Goal: Task Accomplishment & Management: Manage account settings

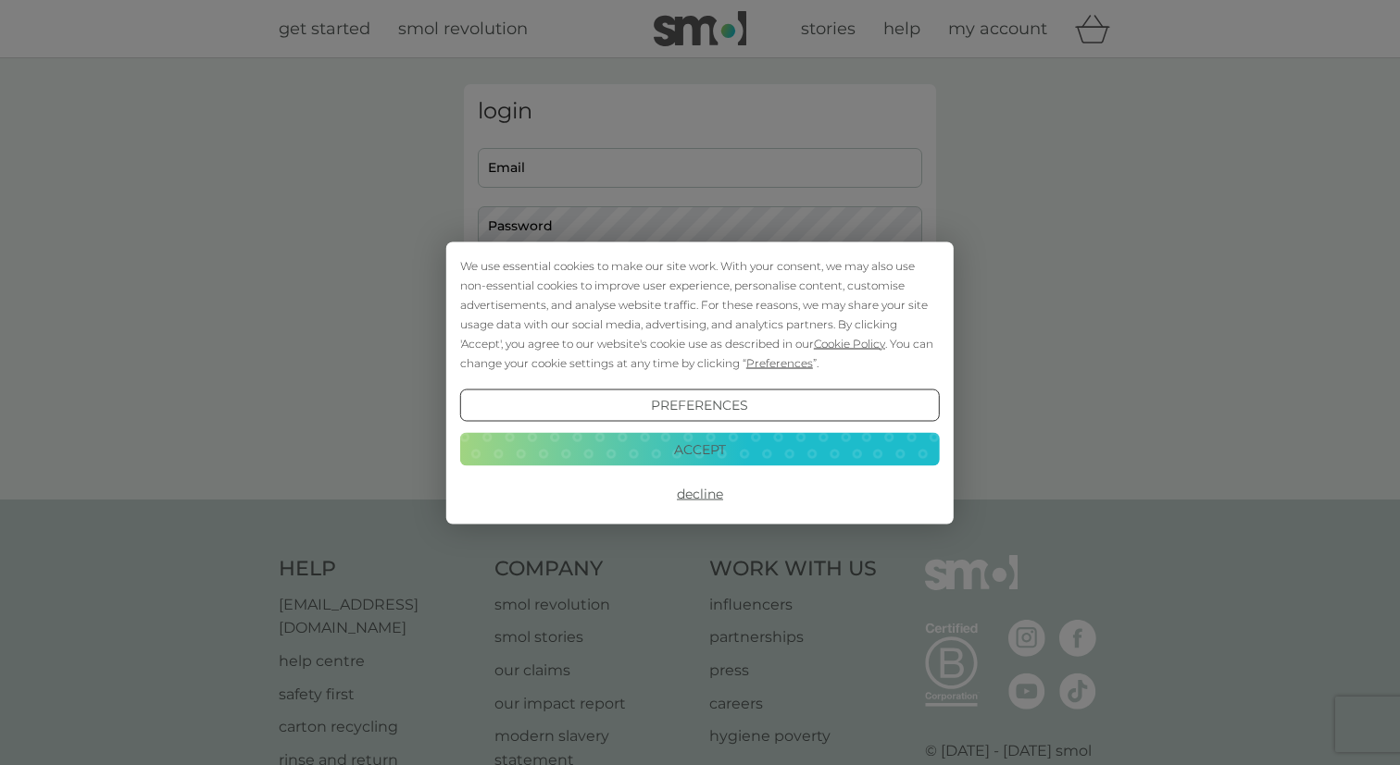
click at [695, 441] on button "Accept" at bounding box center [699, 449] width 479 height 33
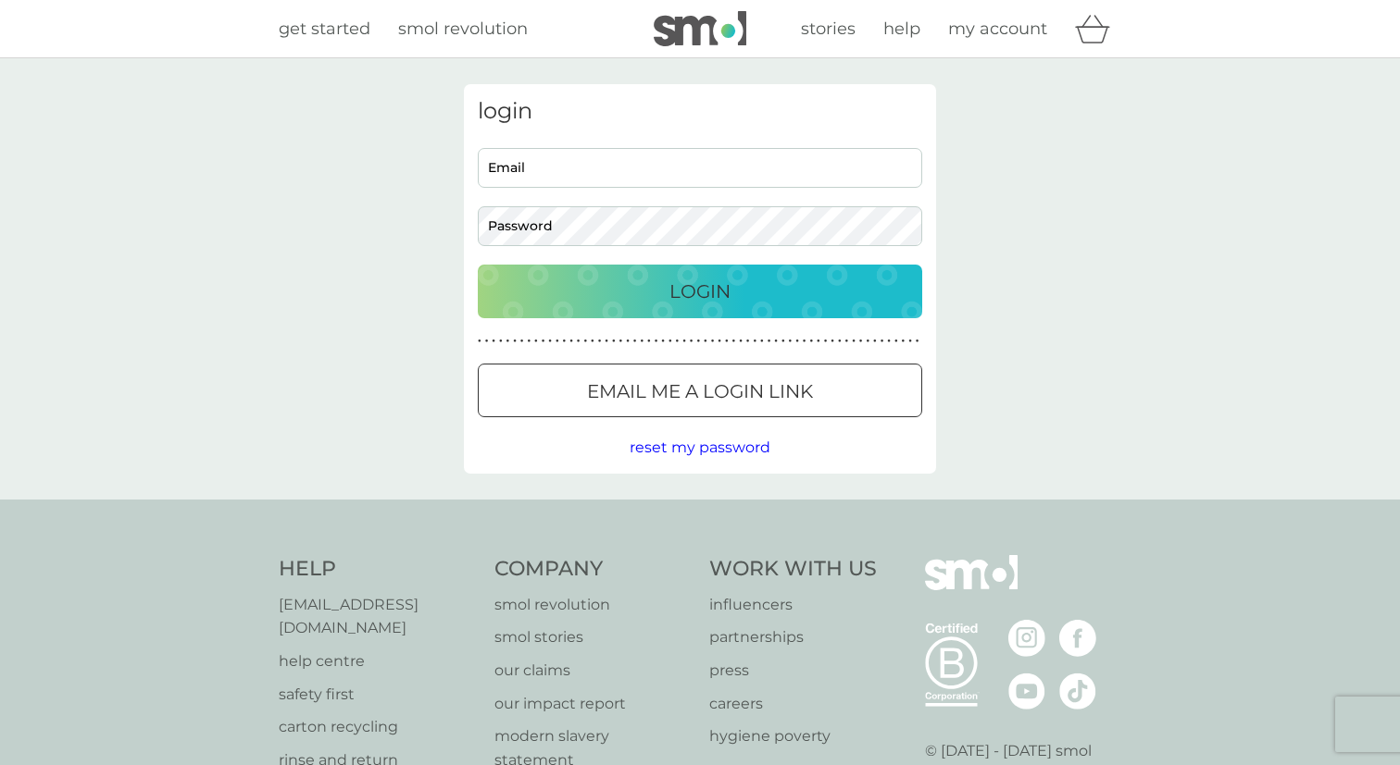
click at [726, 169] on input "Email" at bounding box center [700, 168] width 444 height 40
type input "[EMAIL_ADDRESS][DOMAIN_NAME]"
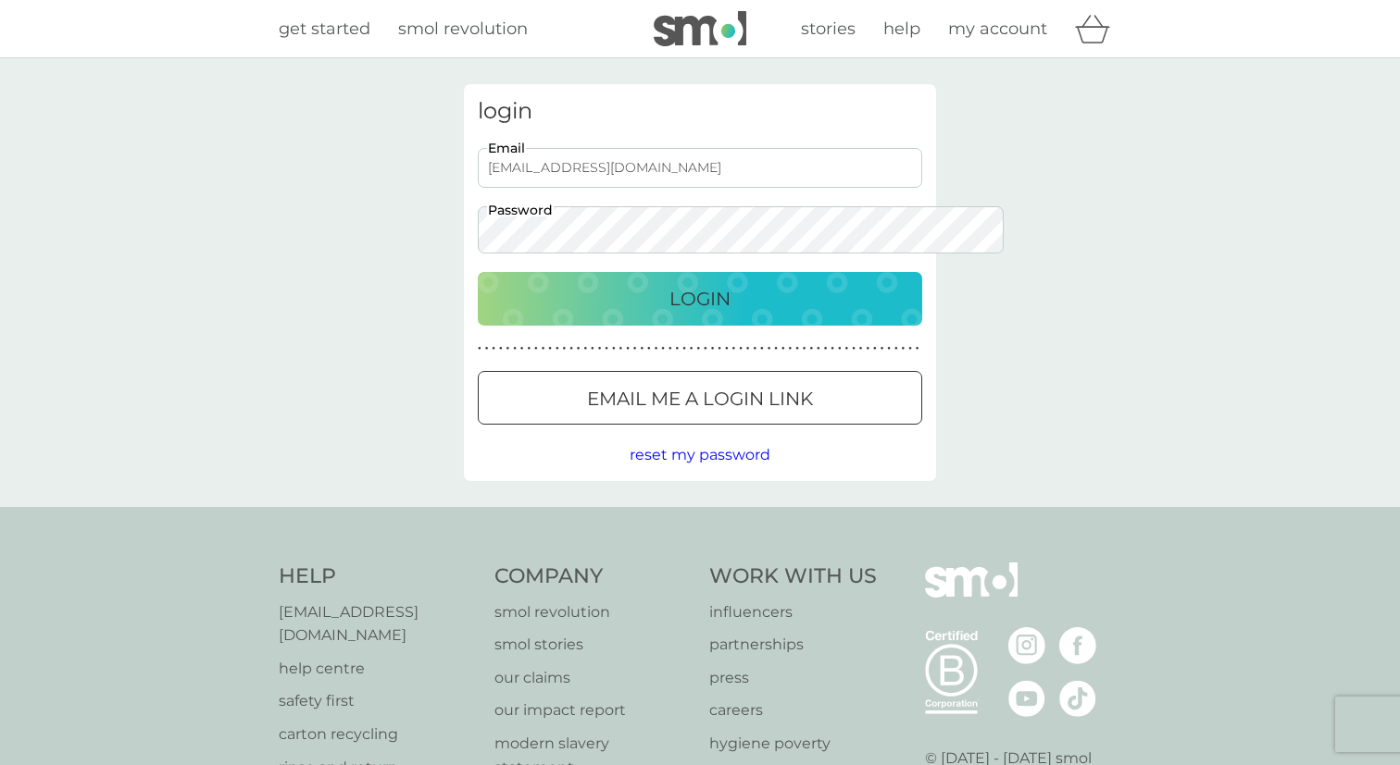
click at [703, 284] on p "Login" at bounding box center [699, 299] width 61 height 30
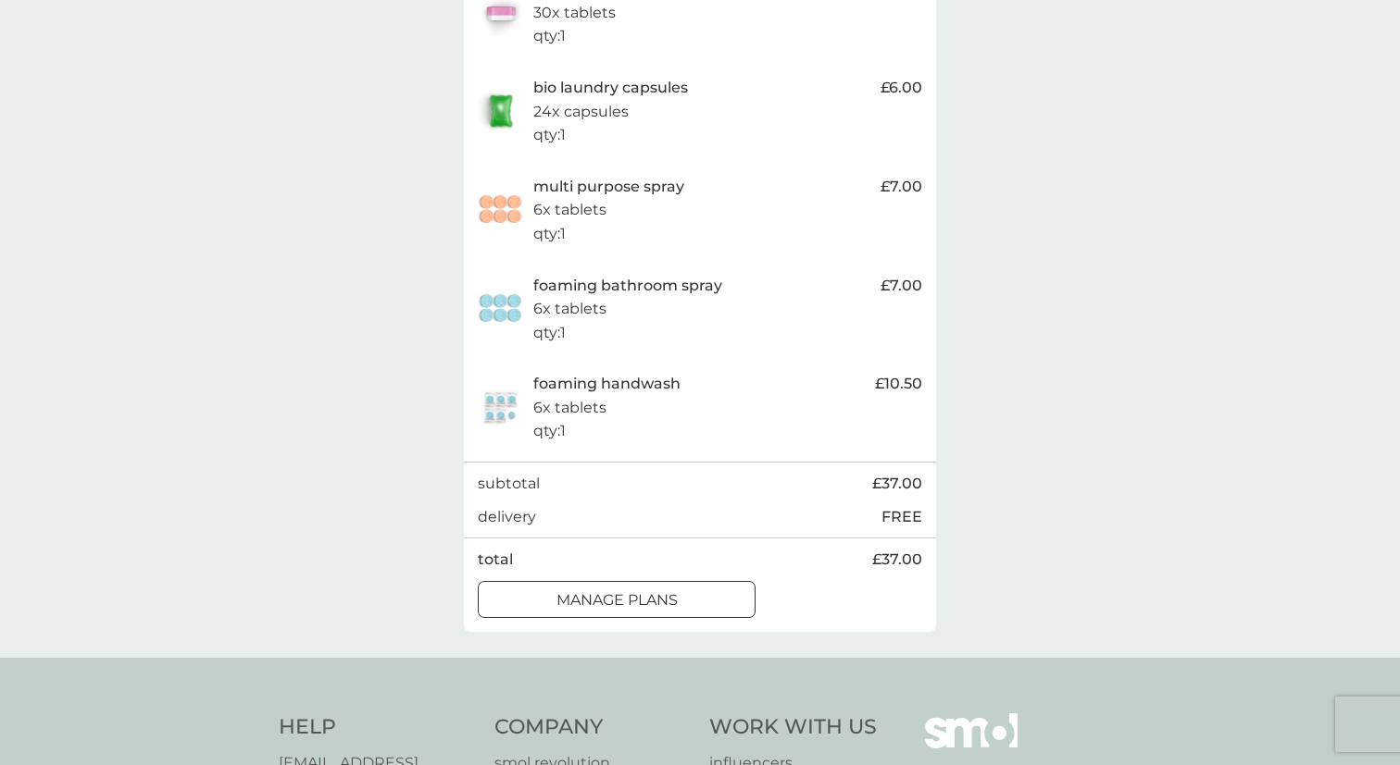
scroll to position [463, 0]
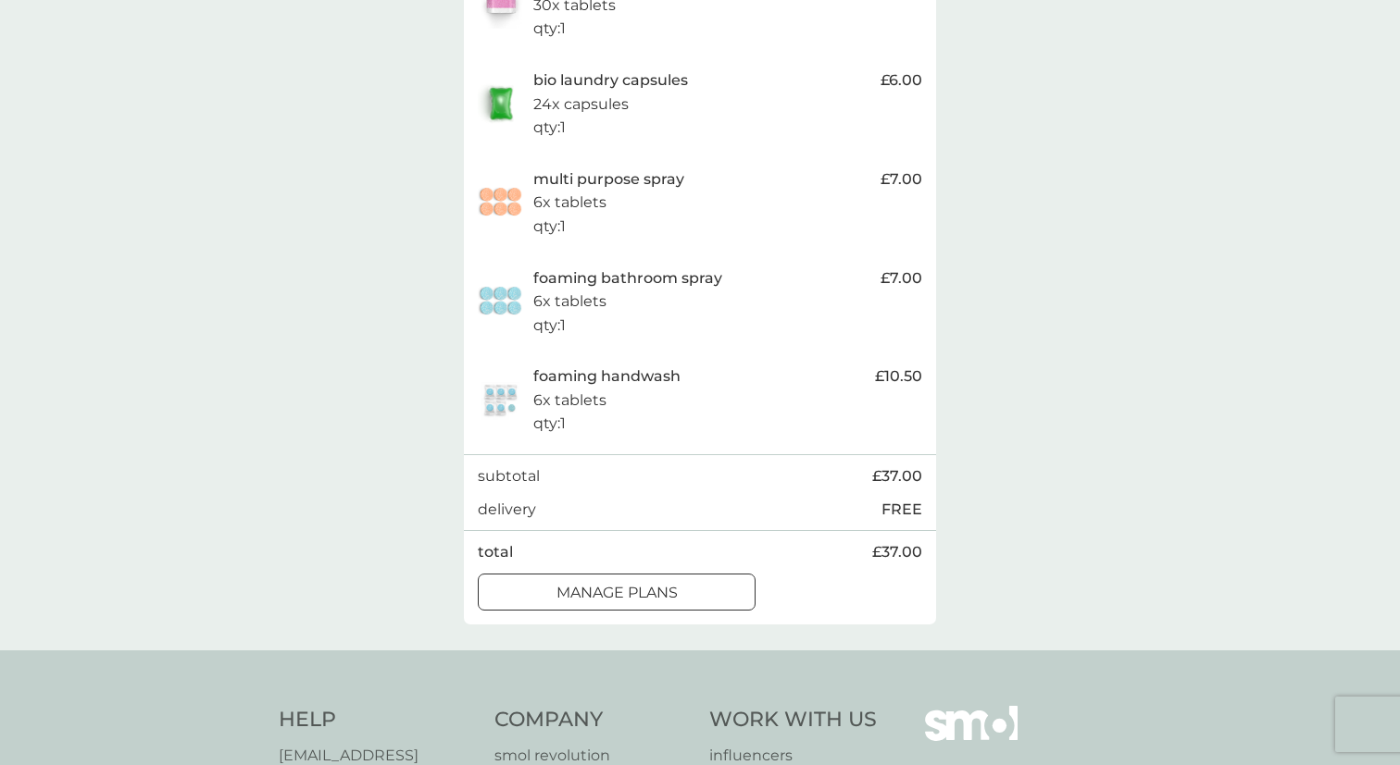
click at [624, 603] on div at bounding box center [616, 592] width 67 height 19
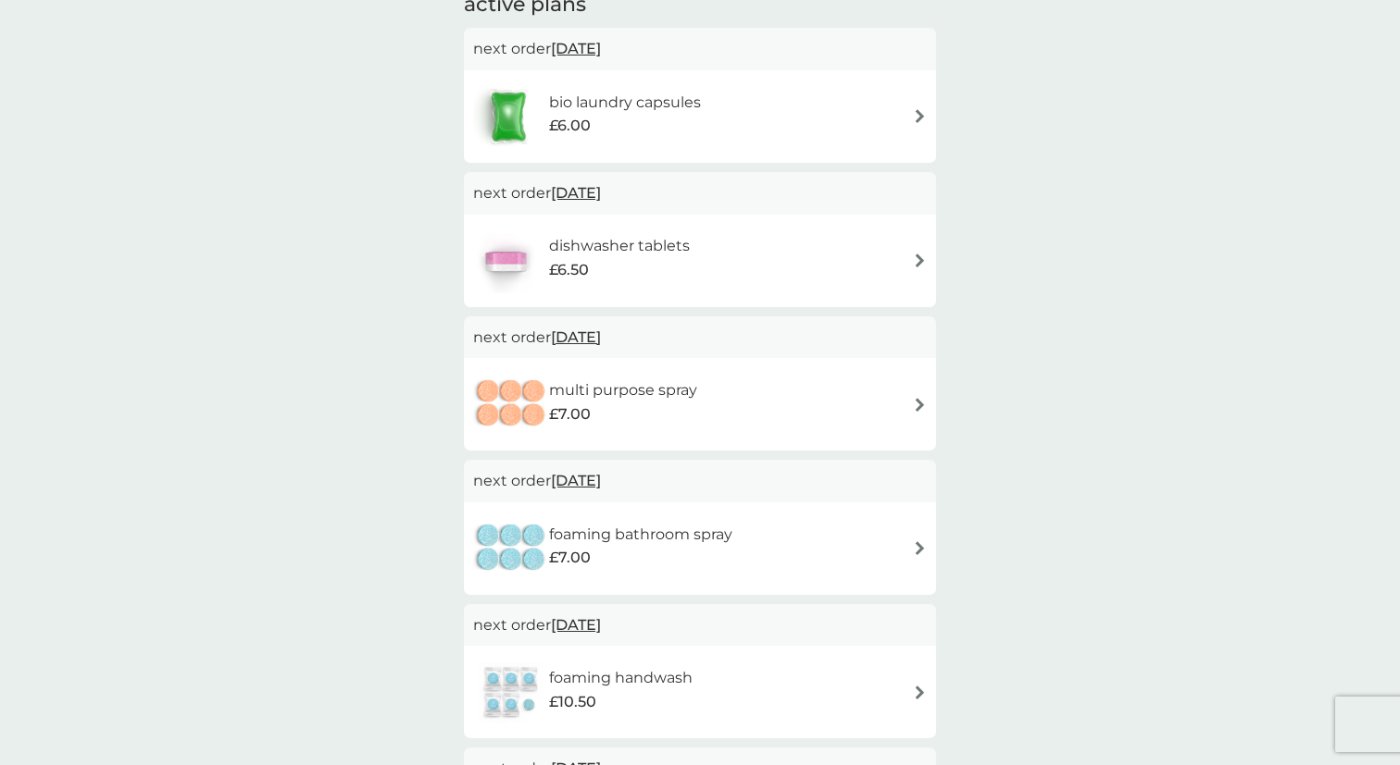
scroll to position [342, 0]
click at [601, 47] on span "11 Oct 2025" at bounding box center [576, 46] width 50 height 36
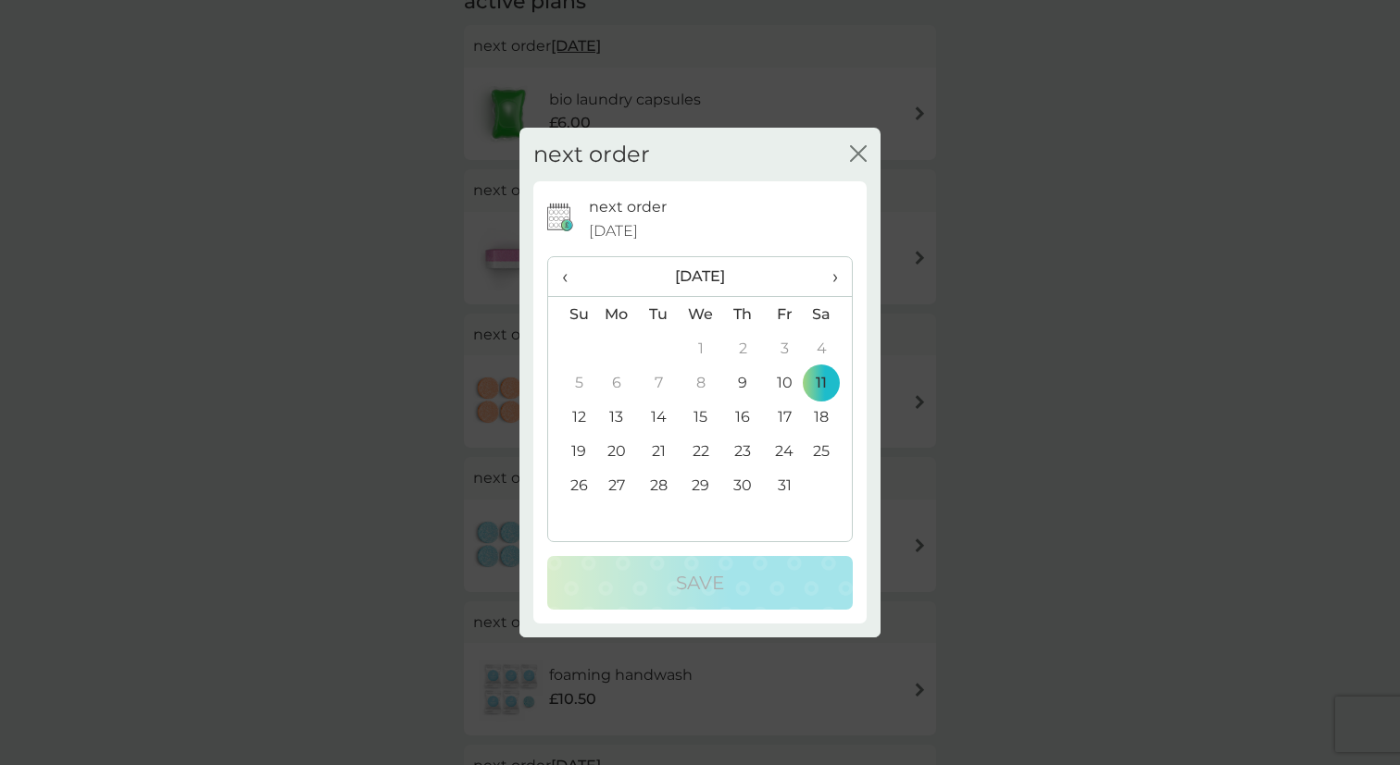
click at [861, 156] on icon "close" at bounding box center [861, 153] width 7 height 15
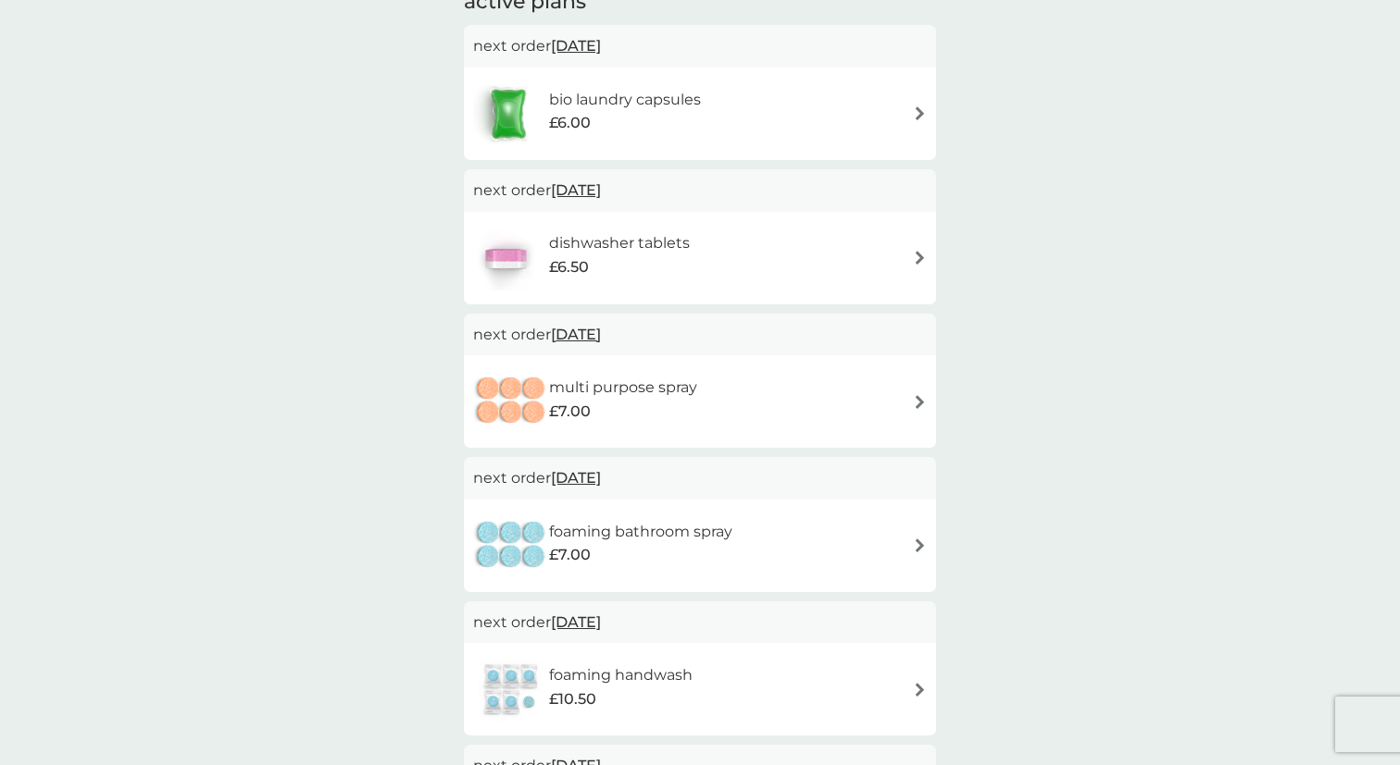
click at [815, 116] on div "bio laundry capsules £6.00" at bounding box center [700, 113] width 454 height 65
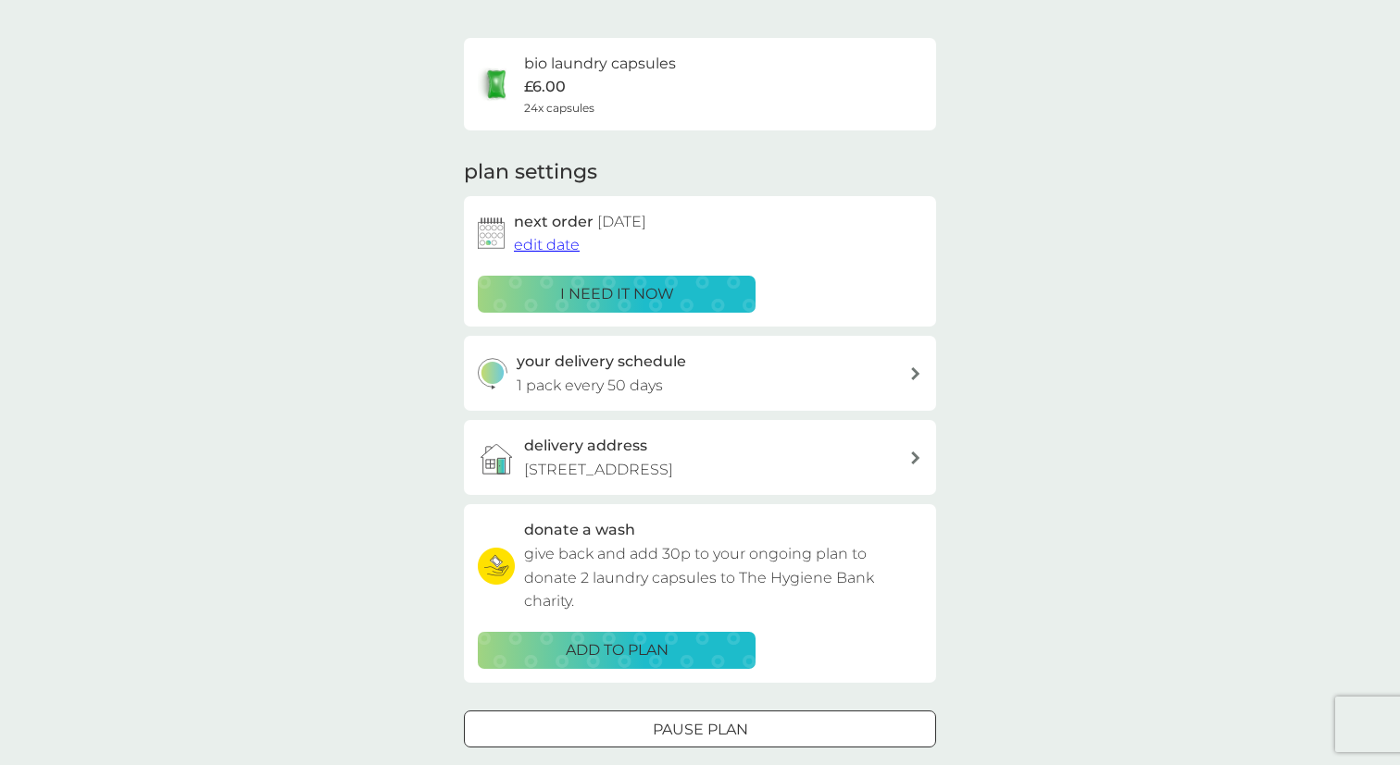
scroll to position [127, 0]
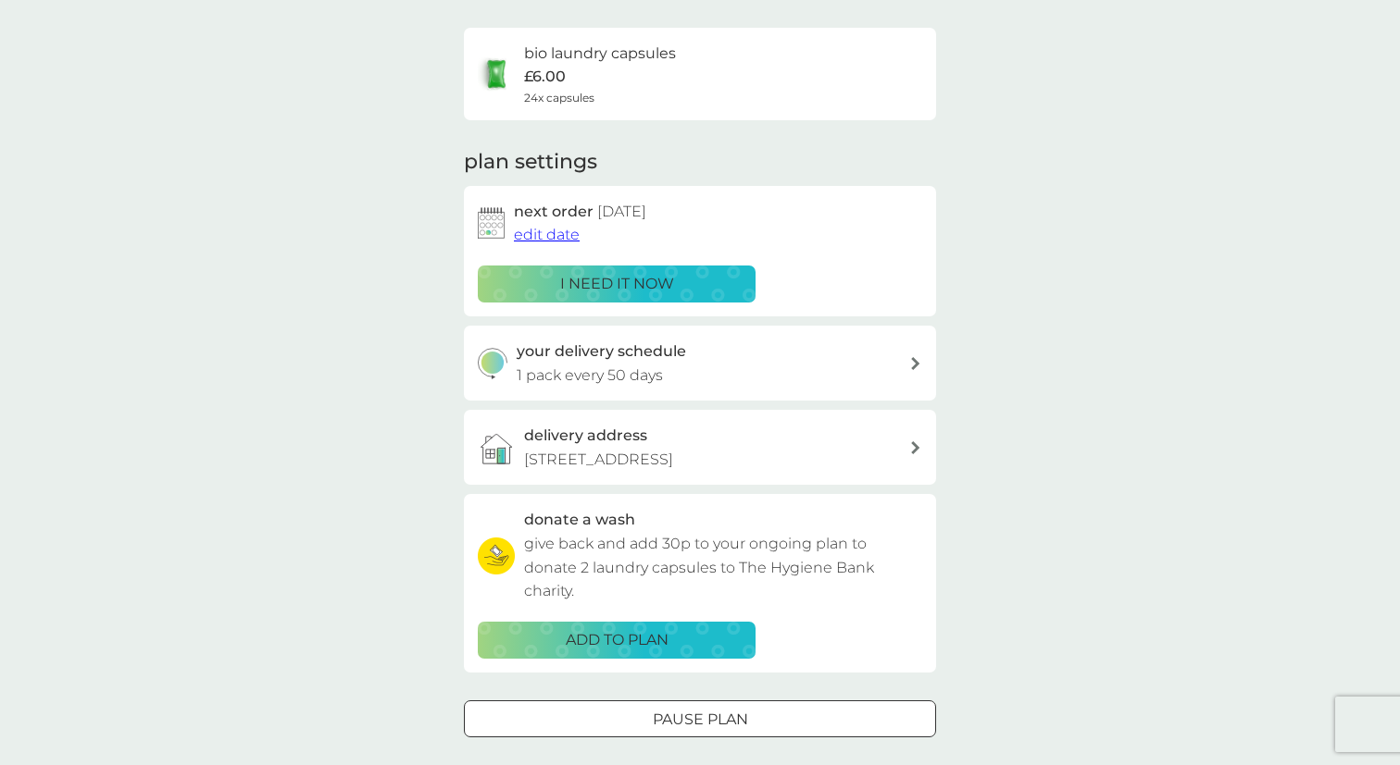
scroll to position [342, 0]
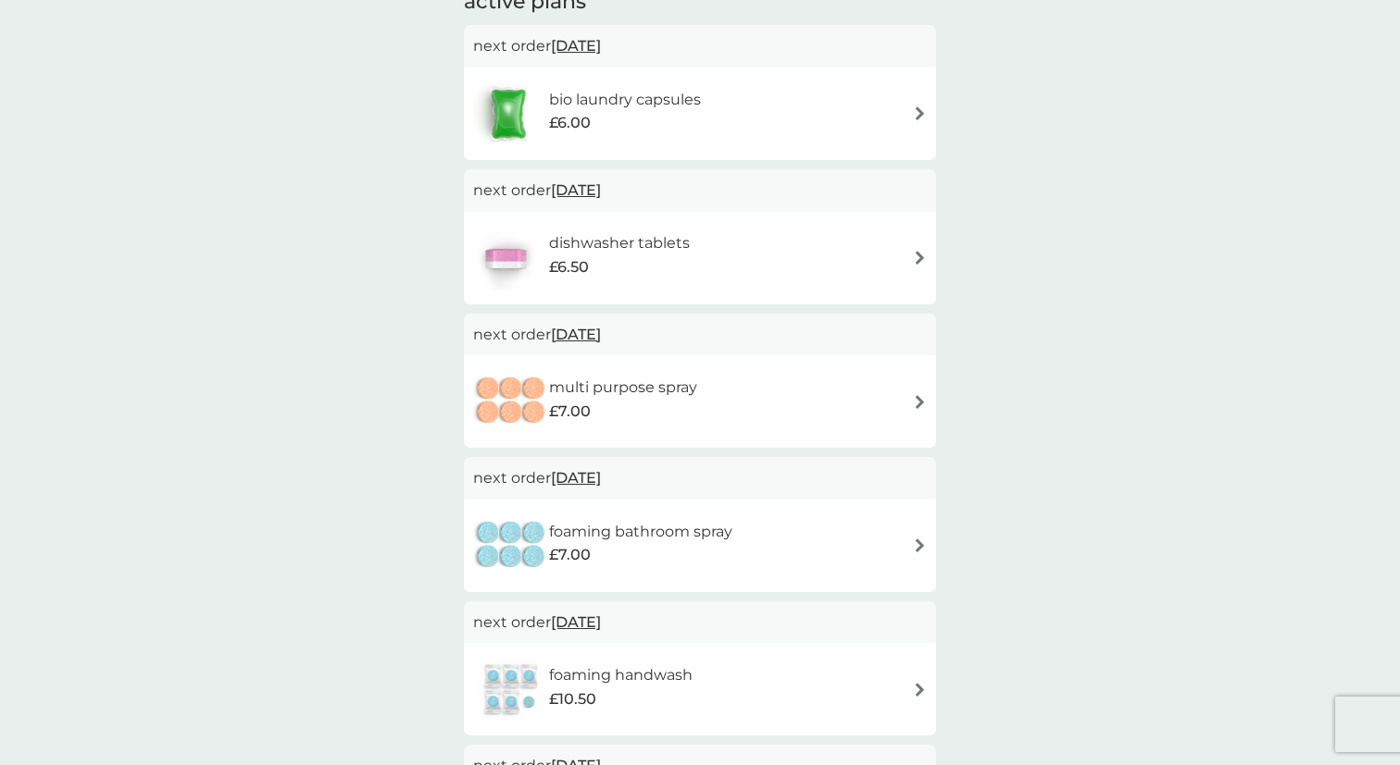
click at [601, 332] on span "11 Oct 2025" at bounding box center [576, 335] width 50 height 36
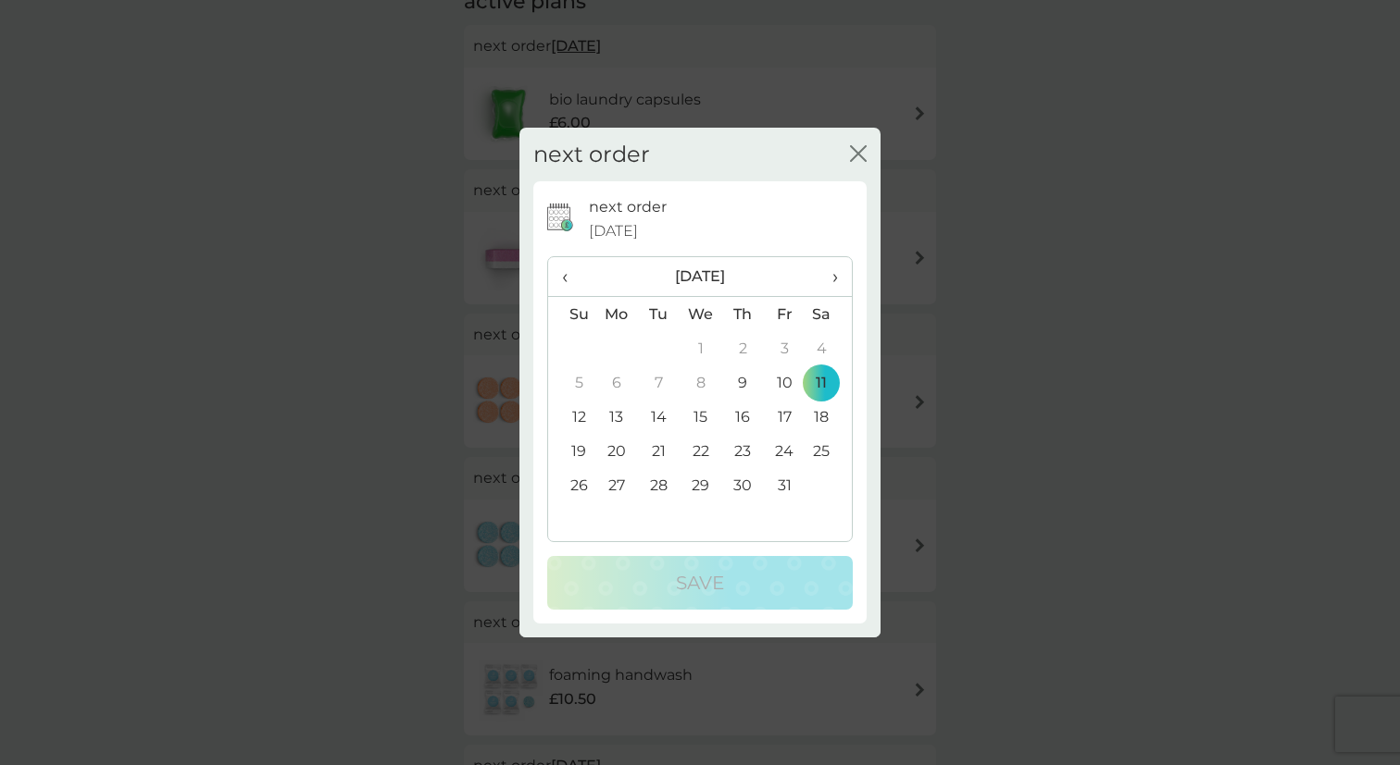
click at [839, 272] on th "›" at bounding box center [828, 277] width 46 height 40
click at [751, 452] on td "20" at bounding box center [743, 451] width 42 height 34
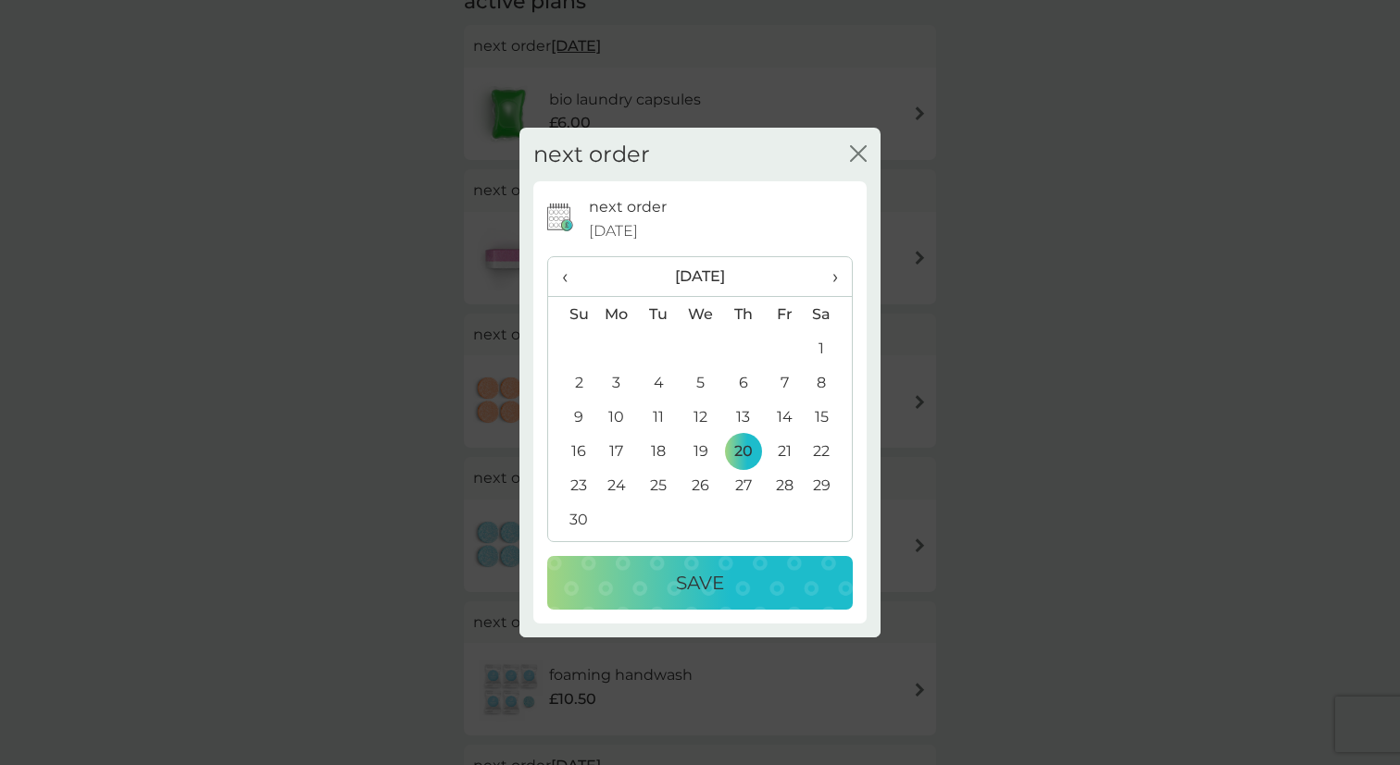
click at [729, 579] on div "Save" at bounding box center [700, 583] width 268 height 30
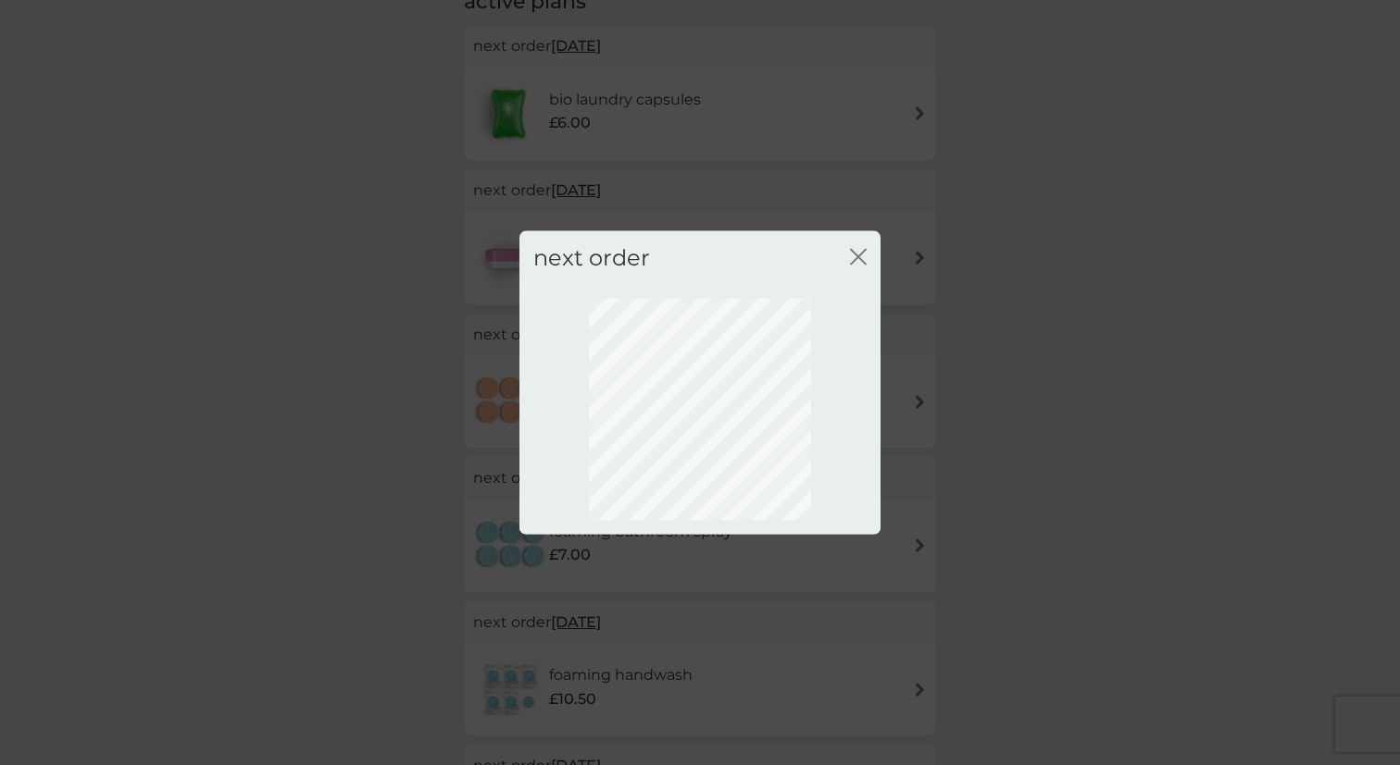
scroll to position [10, 0]
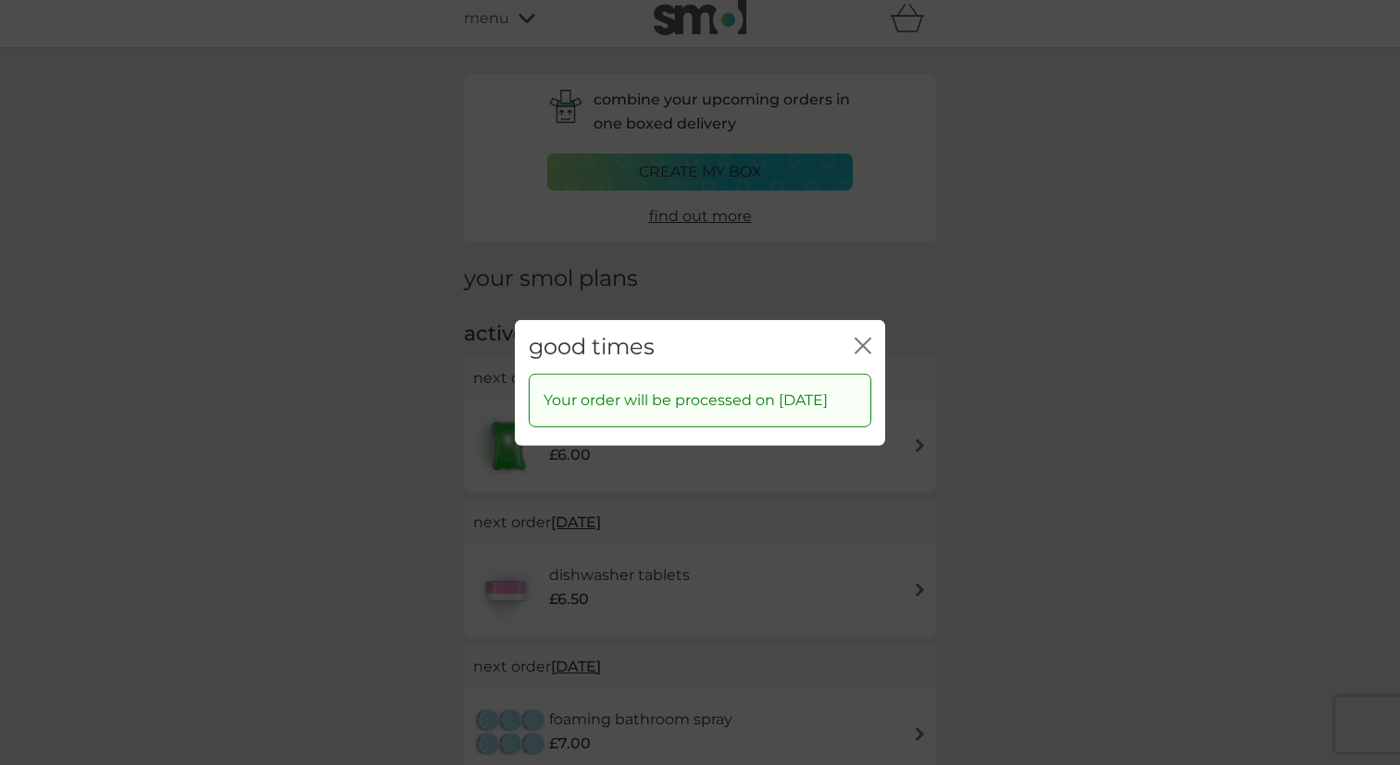
click at [869, 337] on icon "close" at bounding box center [862, 345] width 17 height 17
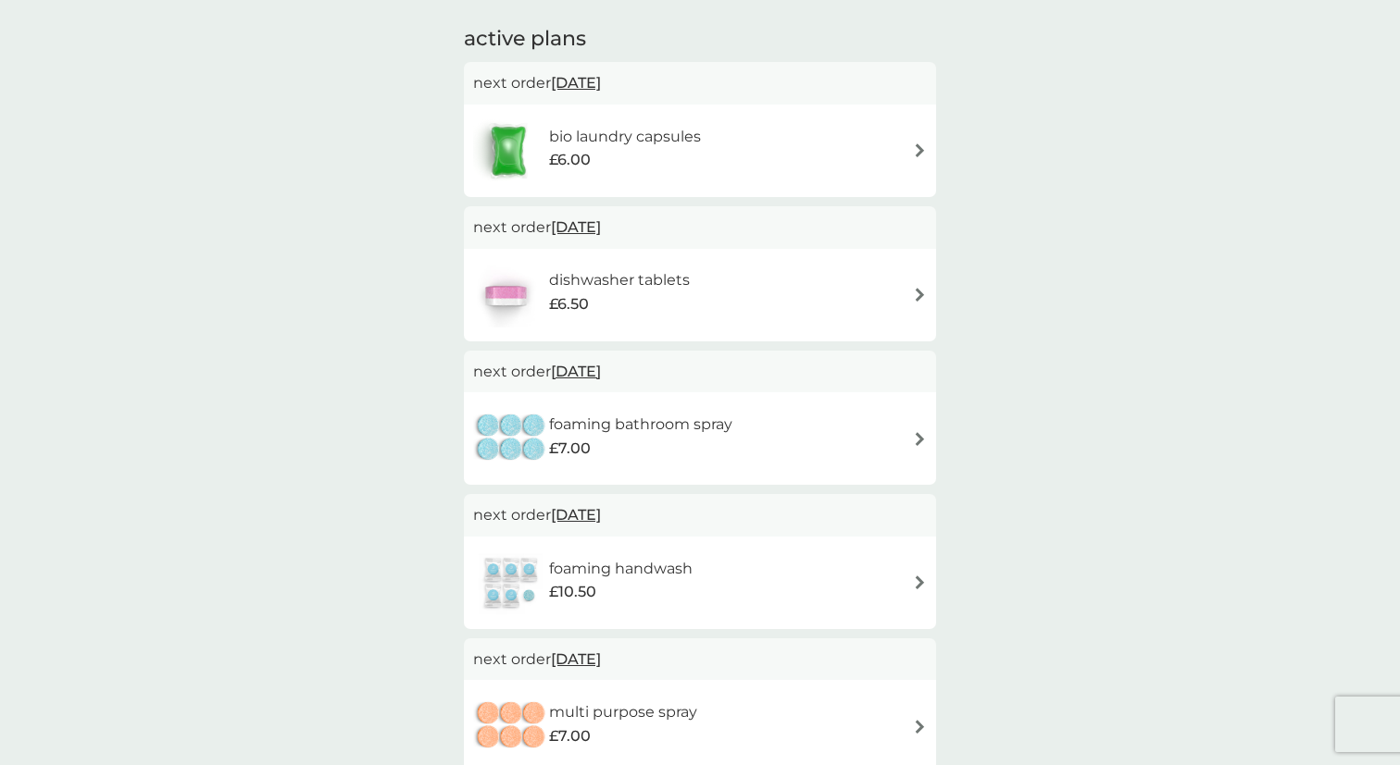
scroll to position [291, 0]
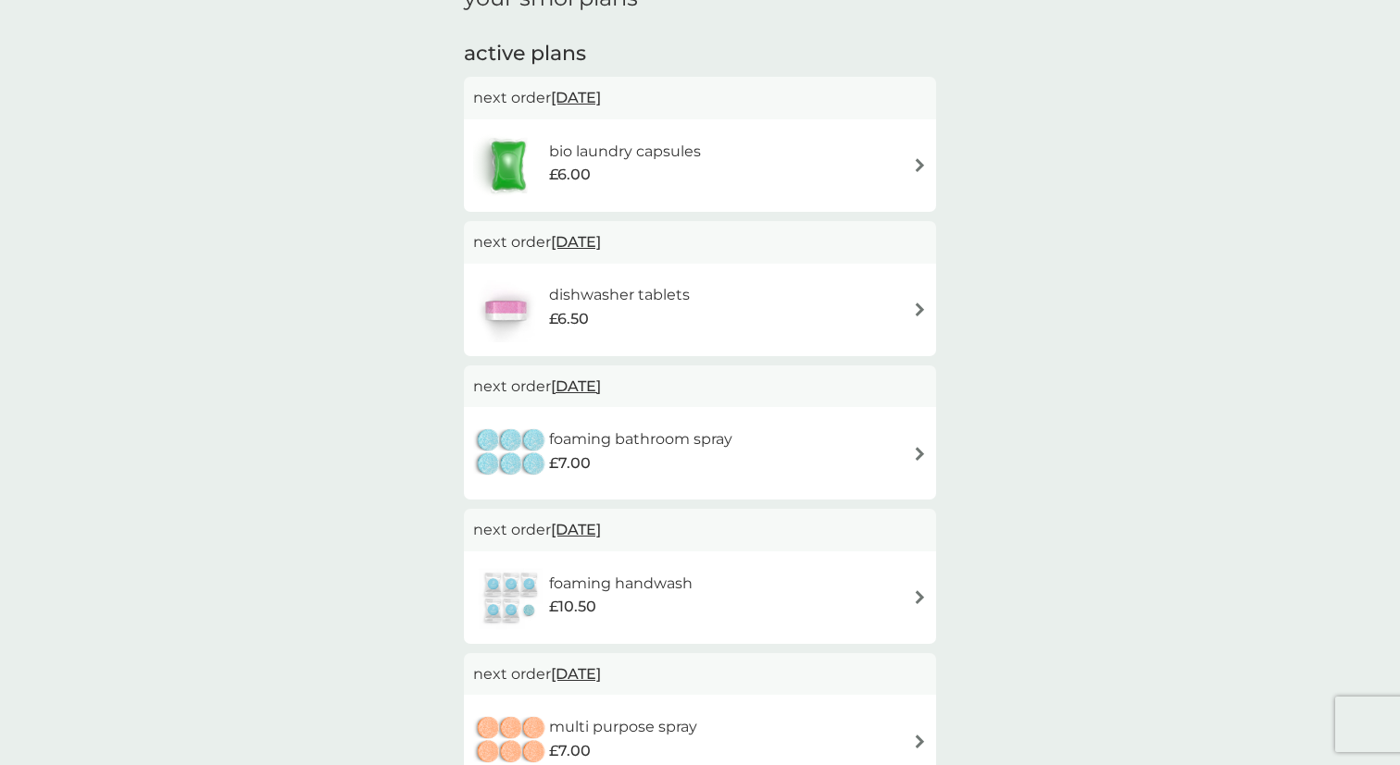
click at [575, 386] on span "11 Oct 2025" at bounding box center [576, 386] width 50 height 36
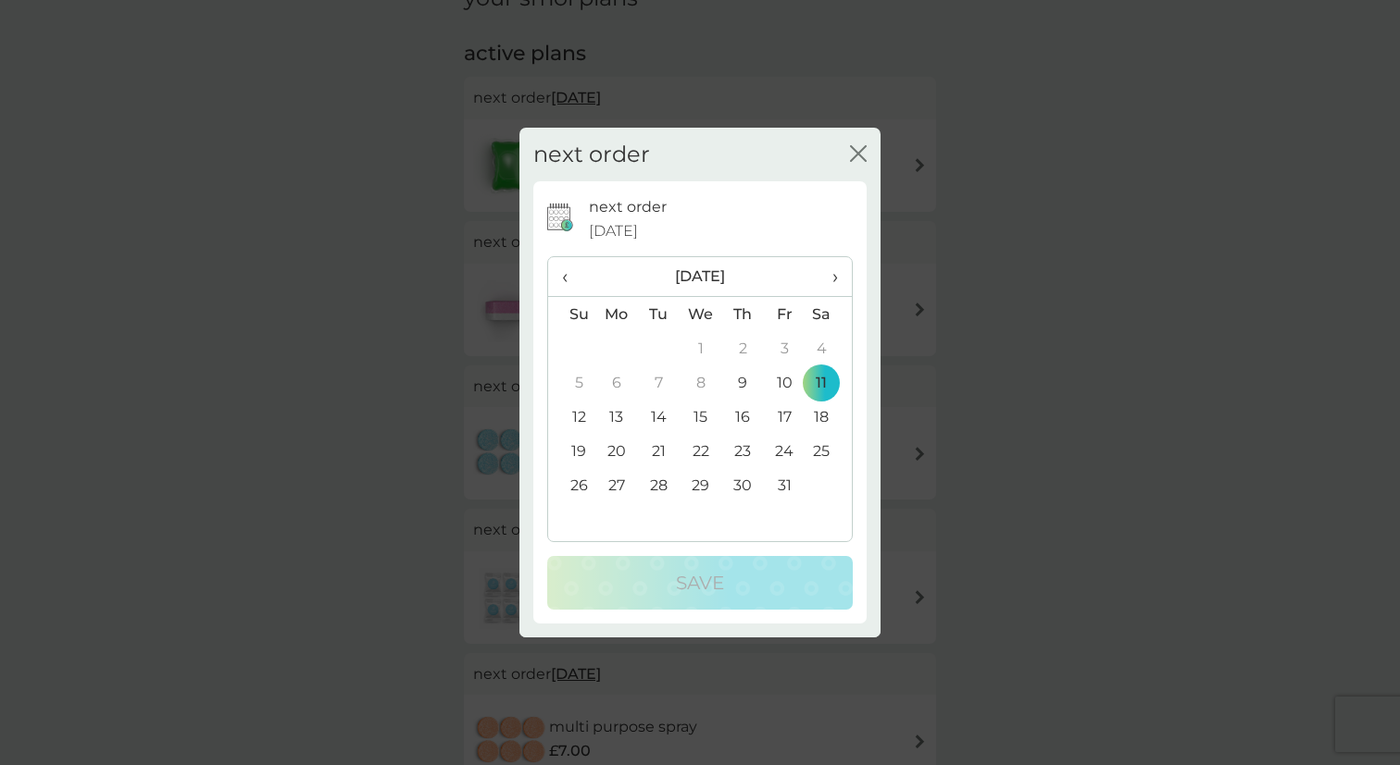
click at [837, 284] on span "›" at bounding box center [828, 276] width 19 height 39
click at [749, 461] on td "20" at bounding box center [743, 451] width 42 height 34
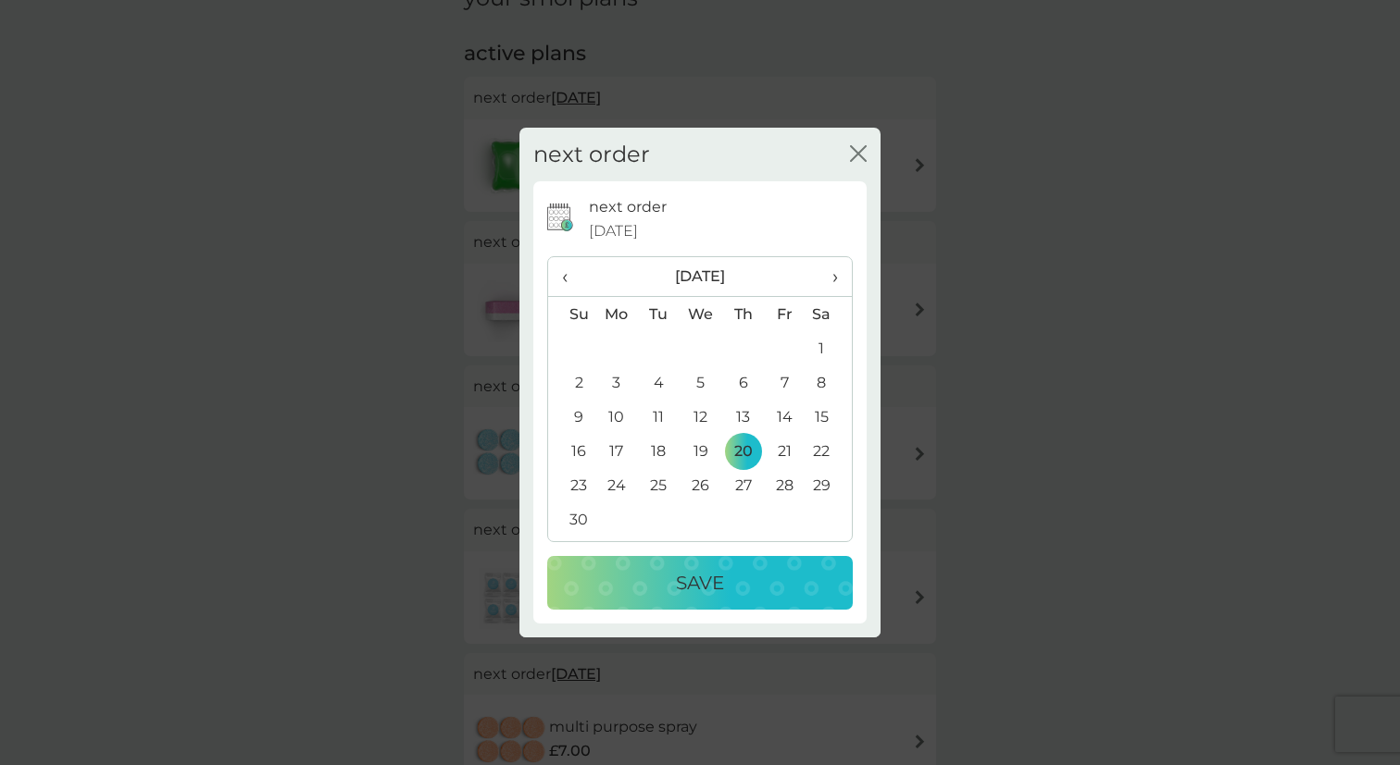
click at [729, 579] on div "Save" at bounding box center [700, 583] width 268 height 30
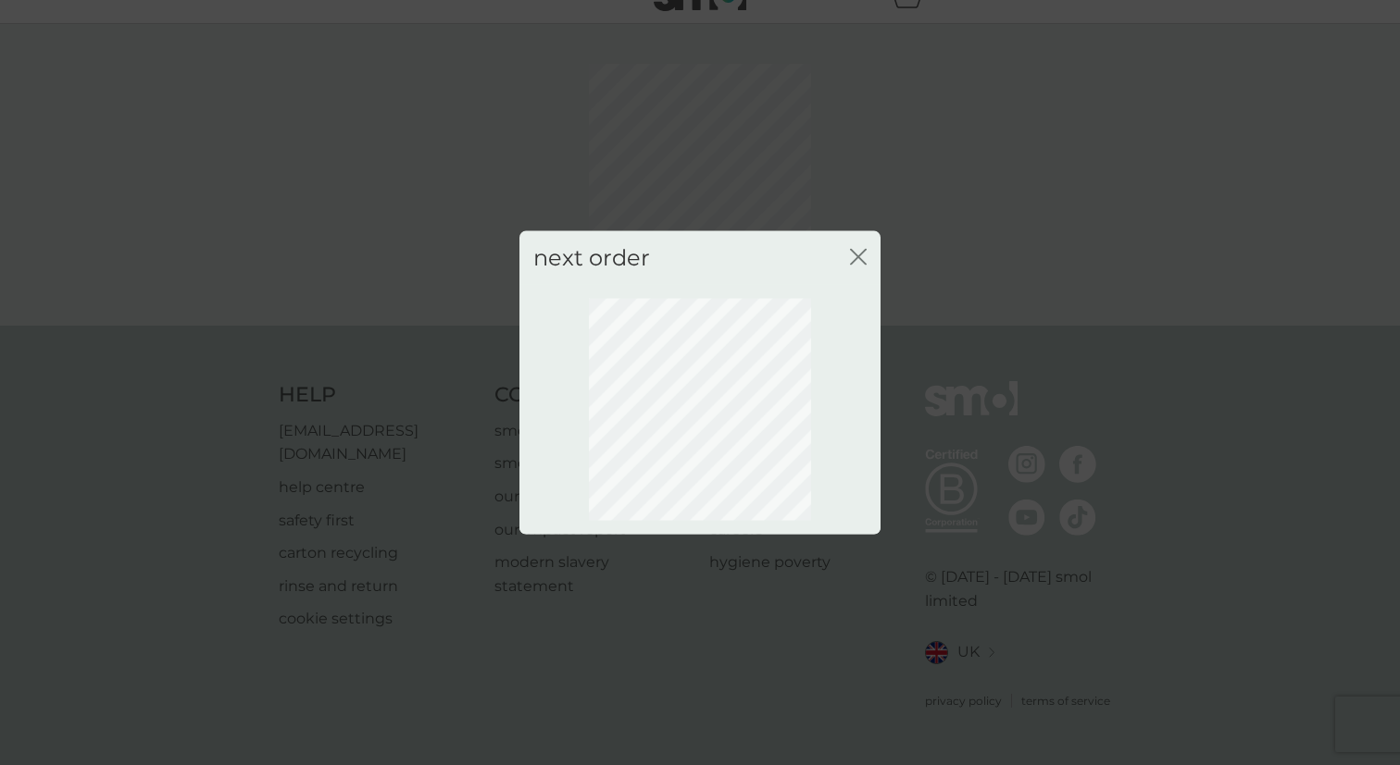
scroll to position [10, 0]
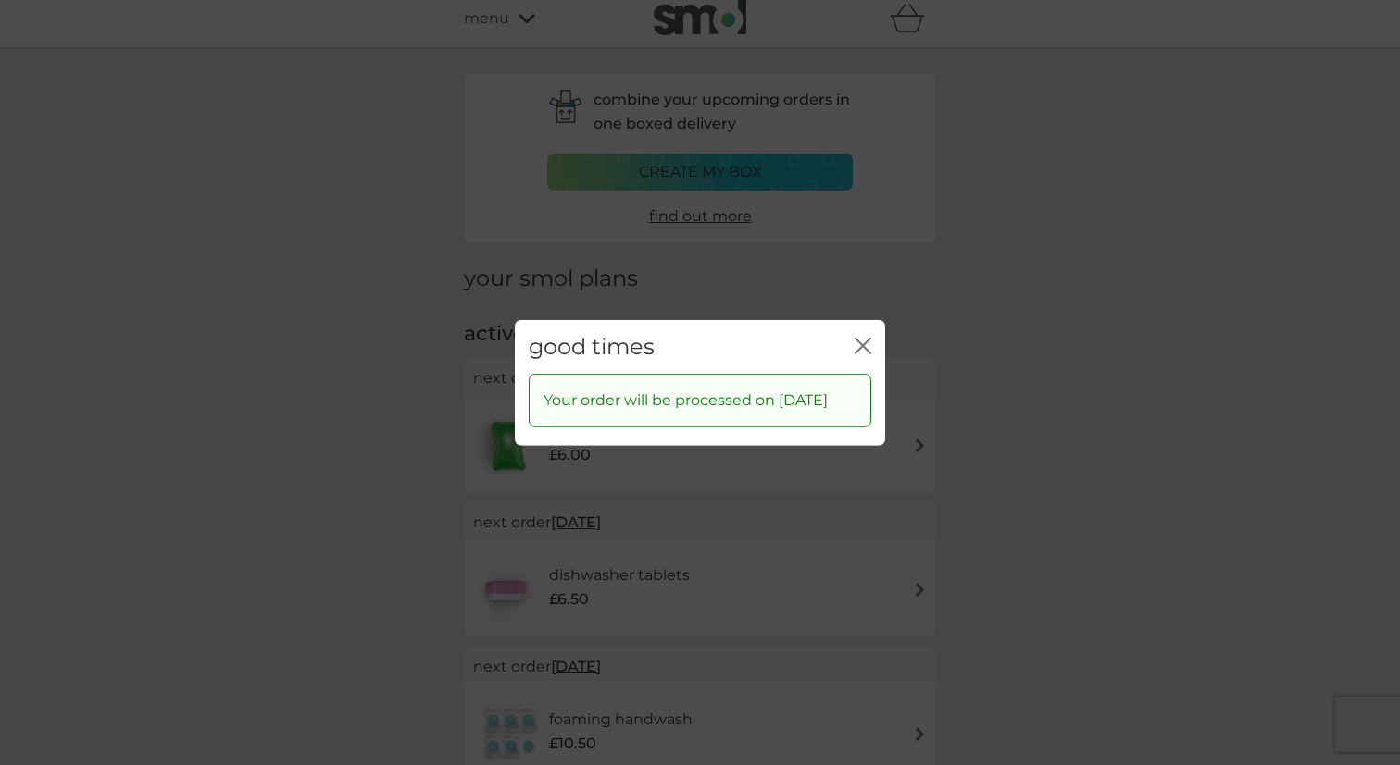
click at [863, 345] on div "close" at bounding box center [862, 346] width 17 height 27
click at [865, 337] on icon "close" at bounding box center [862, 345] width 17 height 17
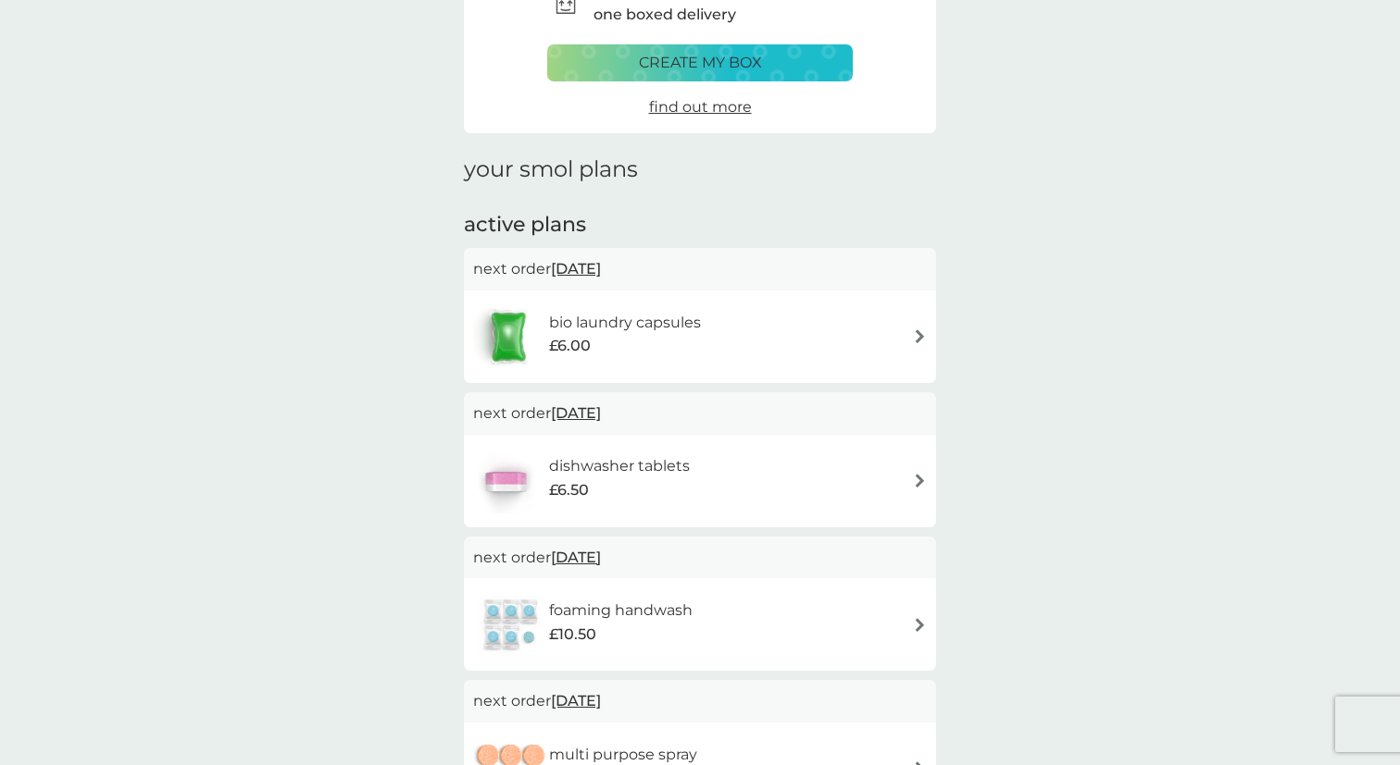
scroll to position [134, 0]
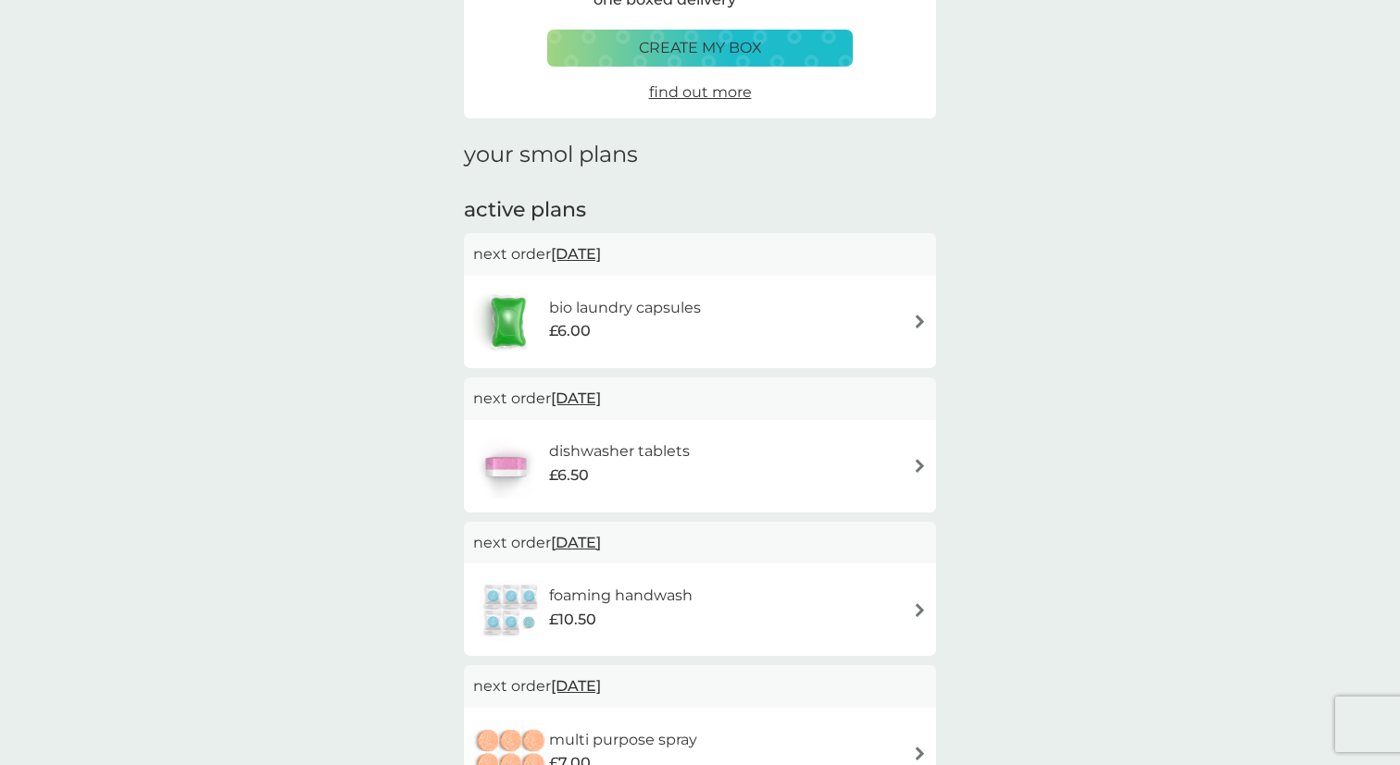
click at [601, 552] on span "11 Oct 2025" at bounding box center [576, 543] width 50 height 36
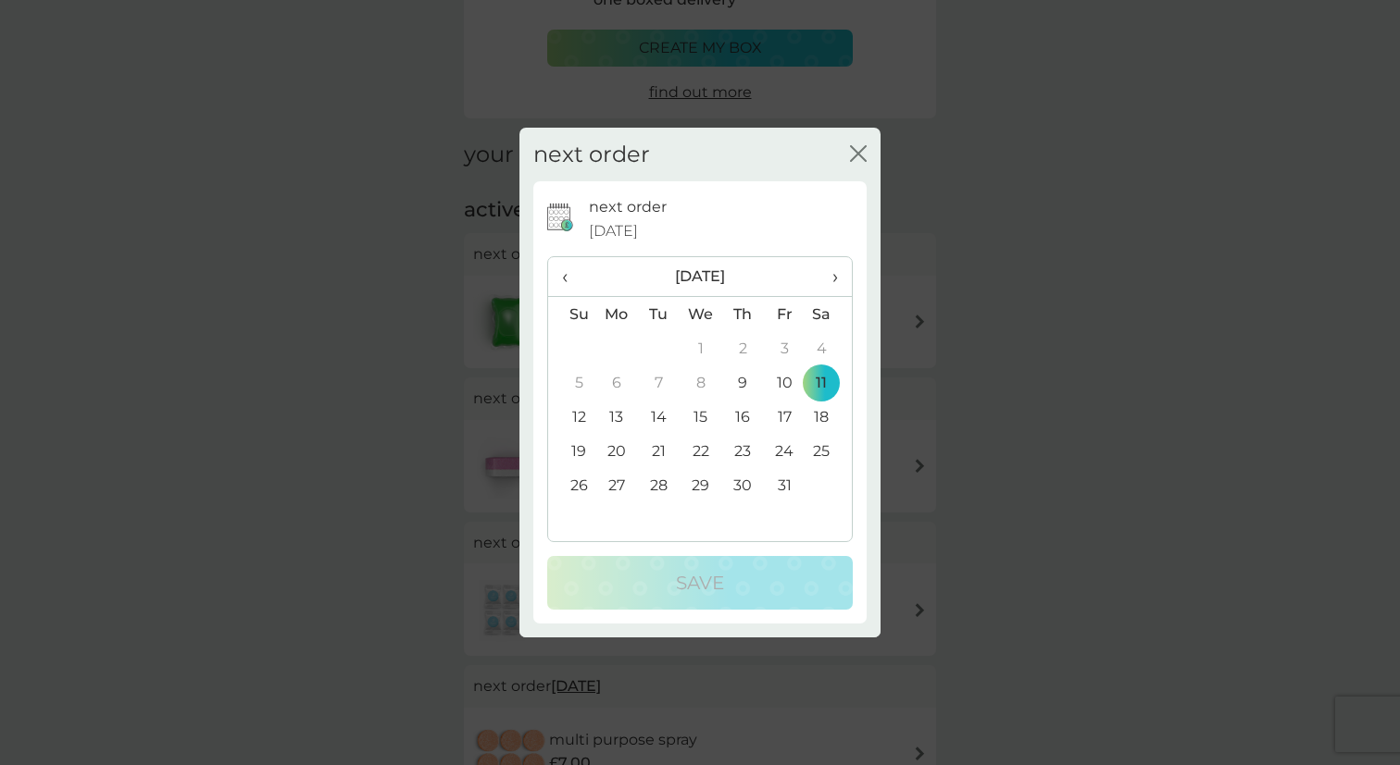
click at [832, 271] on span "›" at bounding box center [828, 276] width 19 height 39
click at [745, 447] on td "20" at bounding box center [743, 451] width 42 height 34
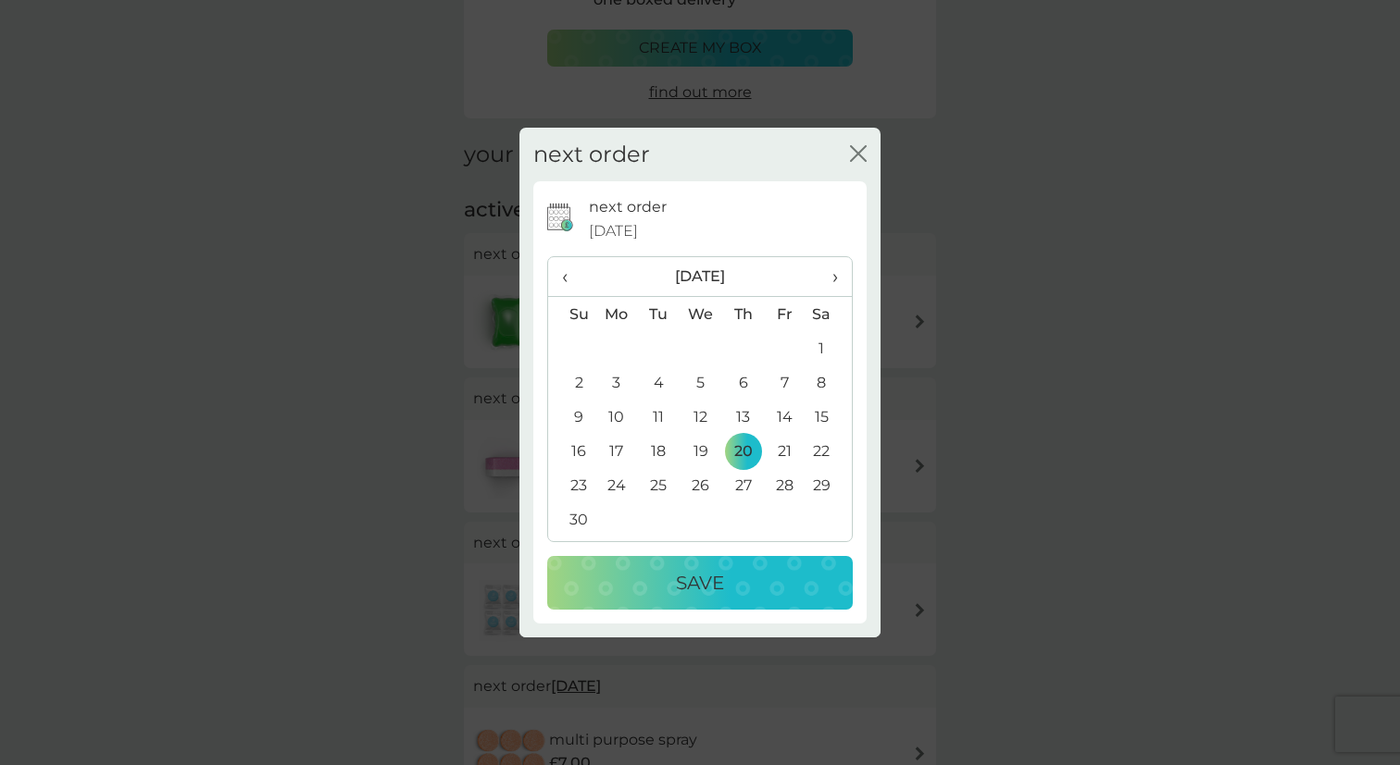
click at [724, 567] on button "Save" at bounding box center [699, 583] width 305 height 54
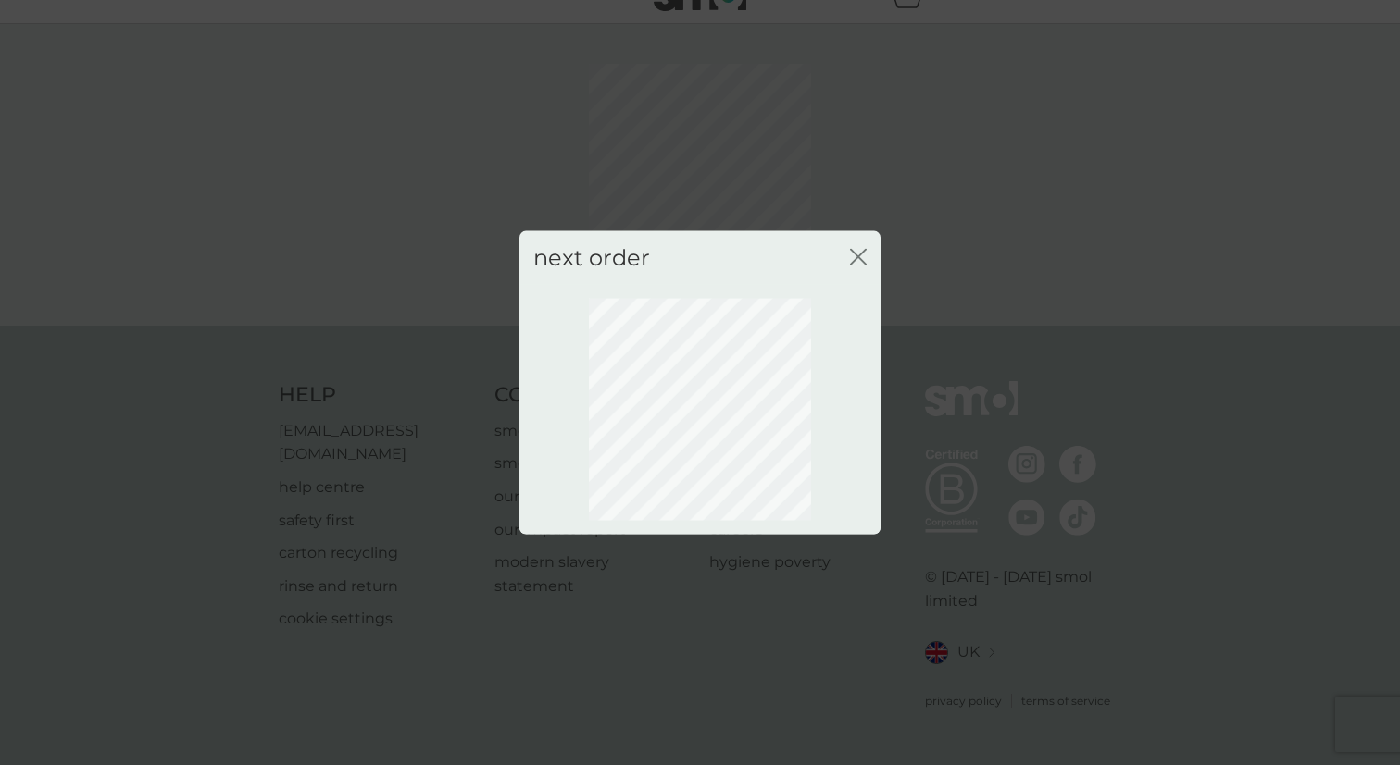
scroll to position [10, 0]
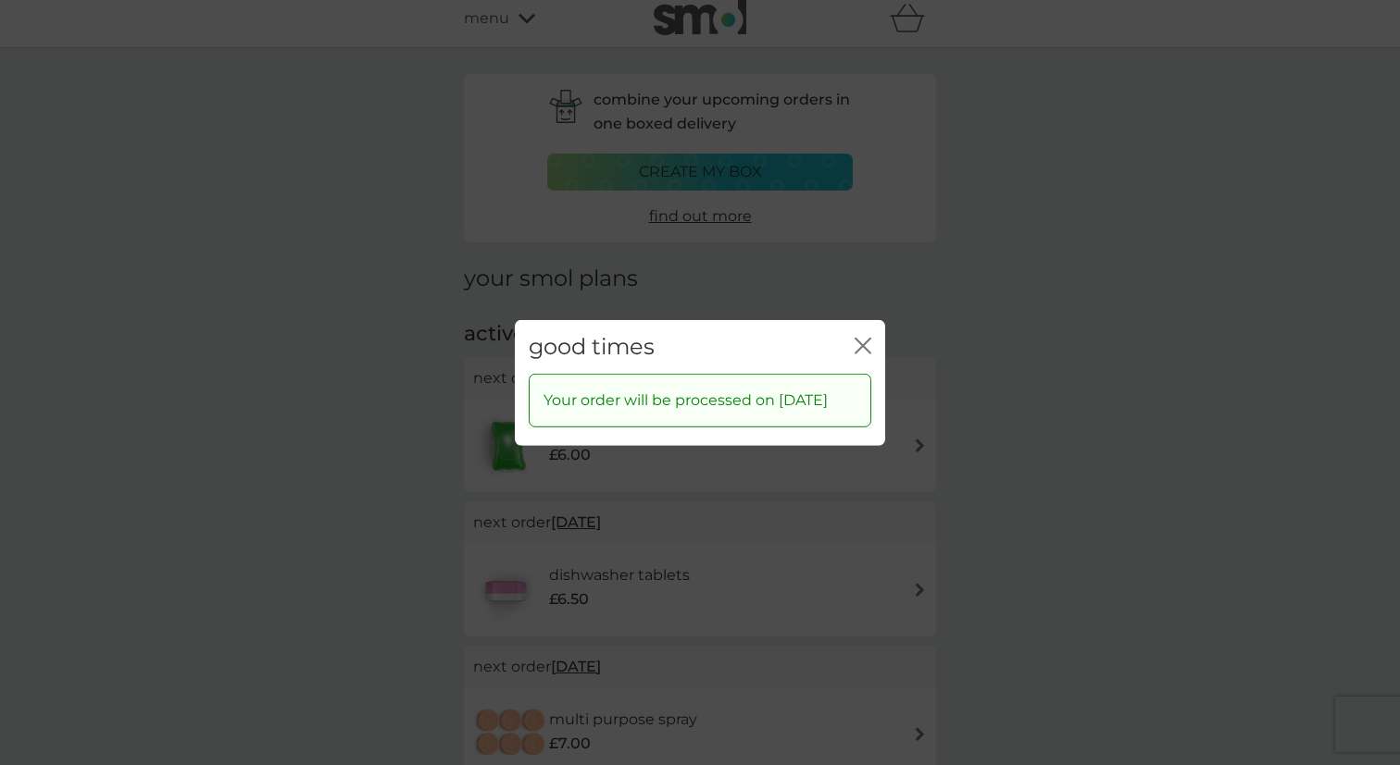
click at [863, 338] on icon "close" at bounding box center [866, 345] width 7 height 15
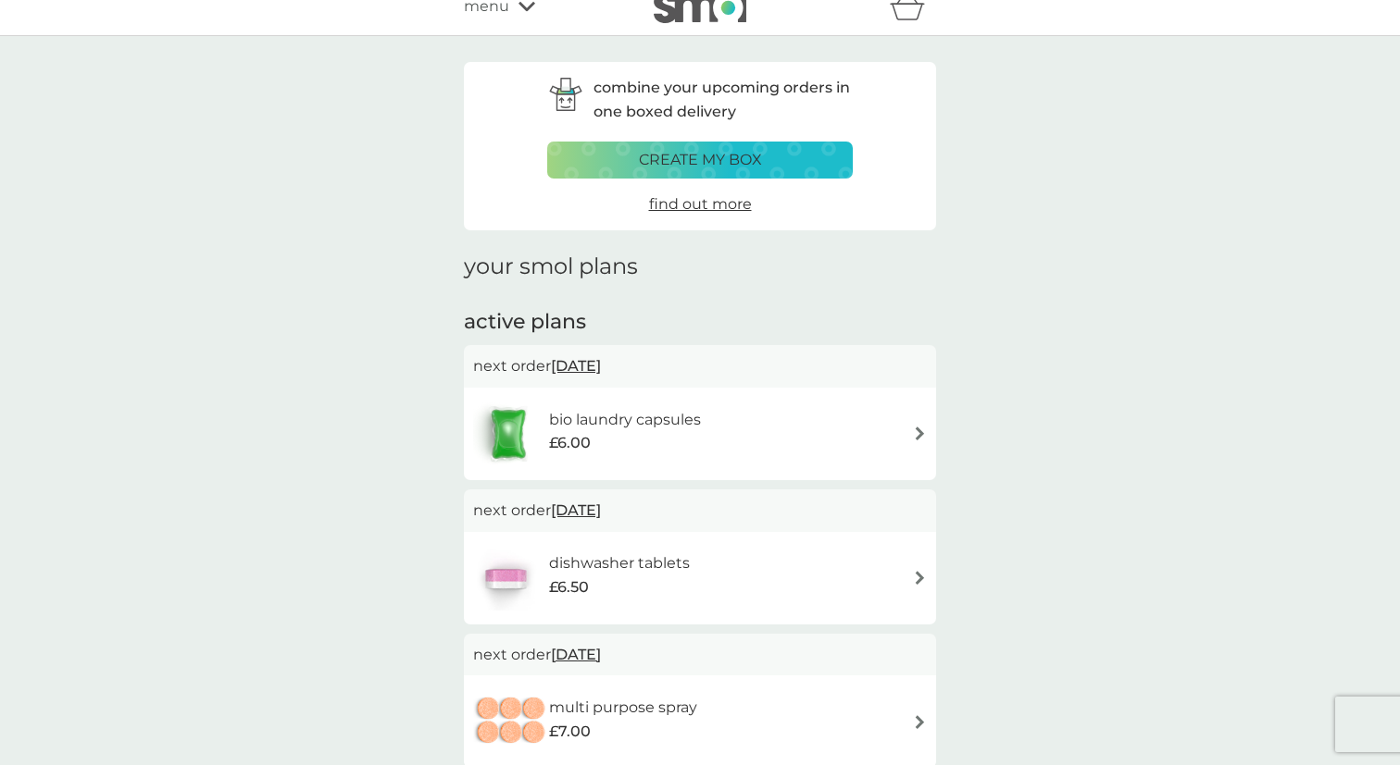
scroll to position [0, 0]
